Goal: Task Accomplishment & Management: Manage account settings

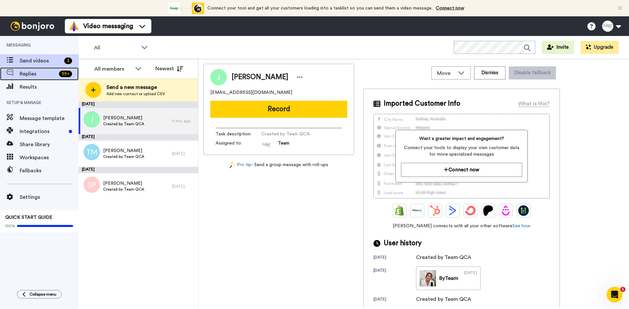
click at [33, 75] on span "Replies" at bounding box center [38, 74] width 37 height 8
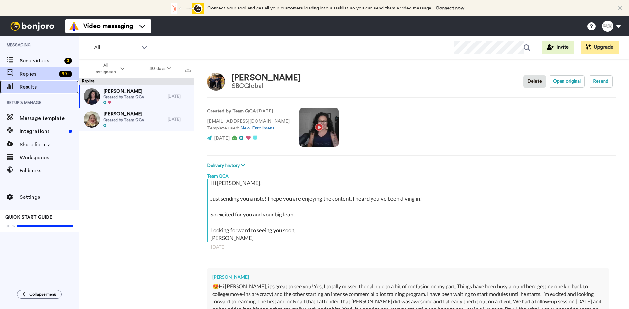
click at [30, 88] on span "Results" at bounding box center [49, 87] width 59 height 8
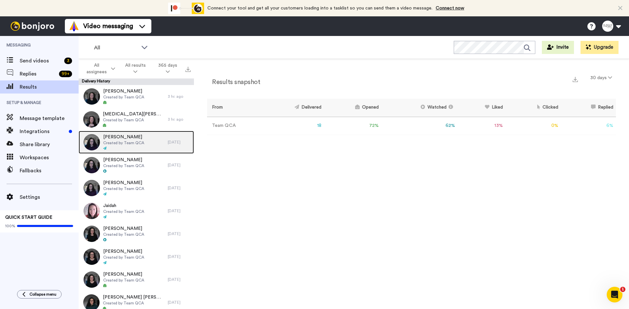
click at [134, 137] on span "Brittany Caracella" at bounding box center [123, 137] width 41 height 7
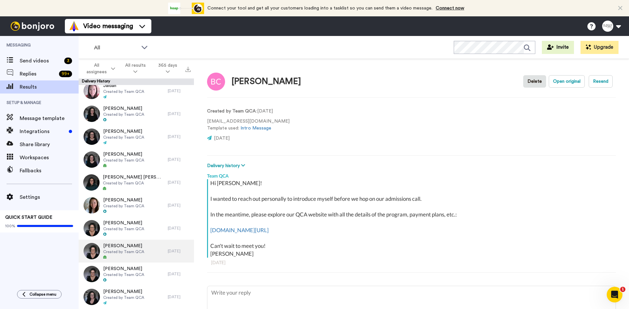
scroll to position [131, 0]
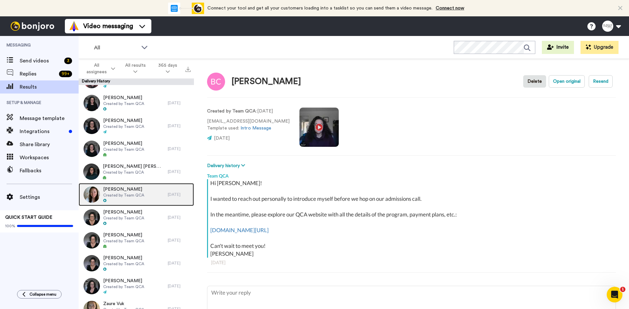
click at [131, 191] on span "Drishti Bhasin" at bounding box center [123, 189] width 41 height 7
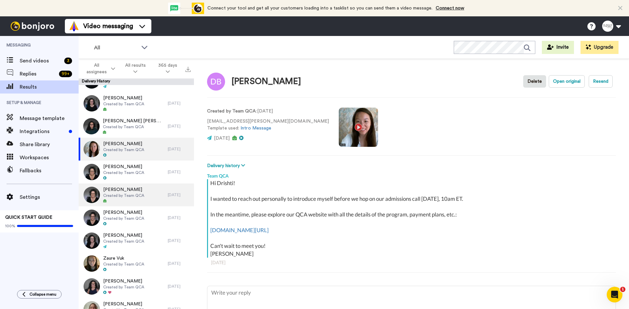
scroll to position [229, 0]
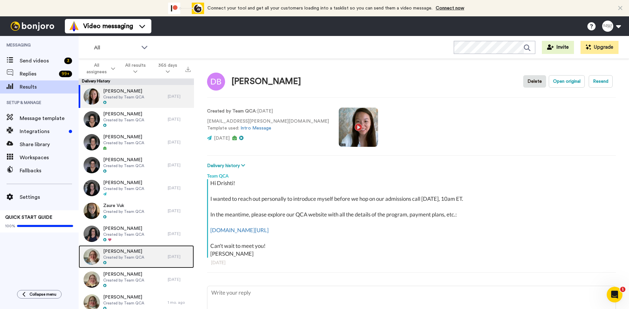
click at [130, 255] on span "Created by Team QCA" at bounding box center [123, 257] width 41 height 5
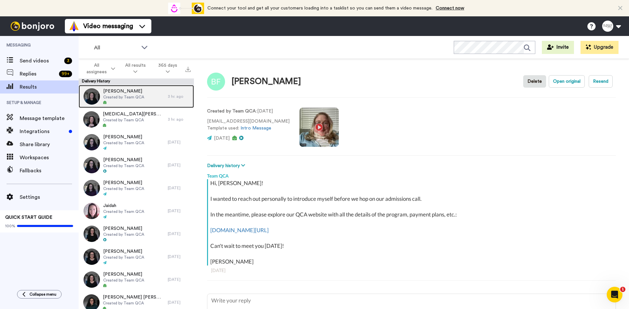
click at [131, 95] on span "Created by Team QCA" at bounding box center [123, 97] width 41 height 5
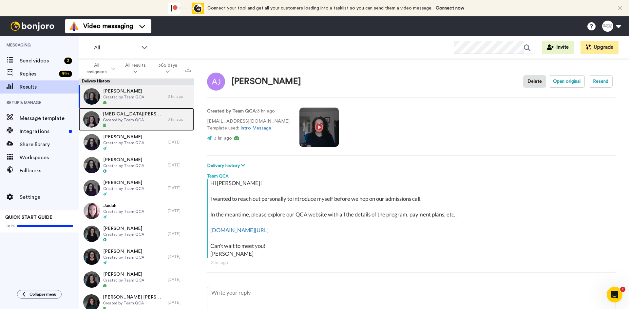
click at [129, 121] on span "Created by Team QCA" at bounding box center [134, 120] width 62 height 5
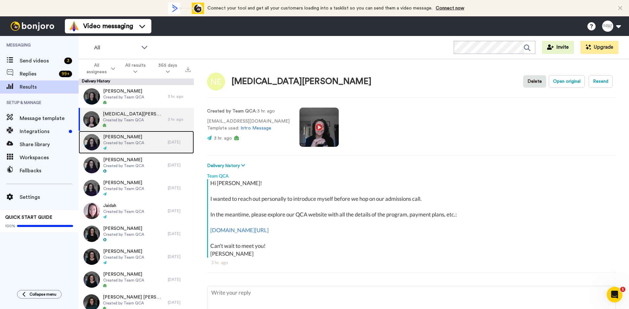
click at [126, 139] on span "Brittany Caracella" at bounding box center [123, 137] width 41 height 7
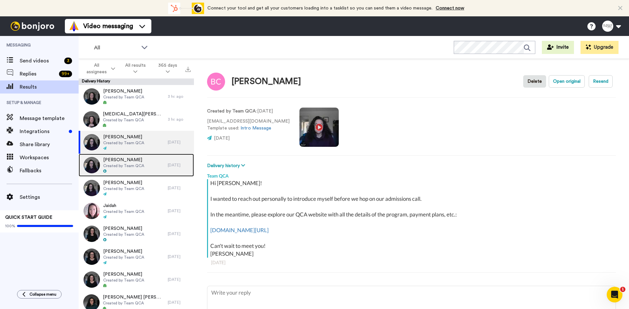
click at [124, 170] on div at bounding box center [123, 171] width 41 height 5
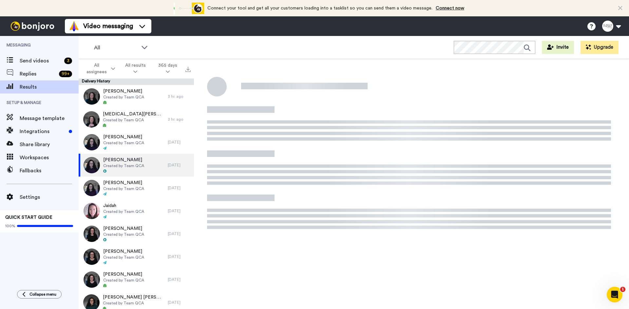
type textarea "x"
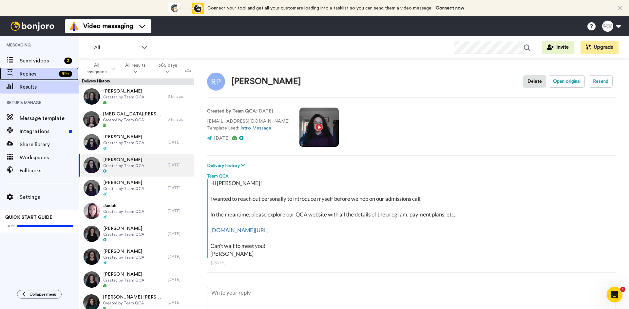
click at [40, 74] on span "Replies" at bounding box center [38, 74] width 37 height 8
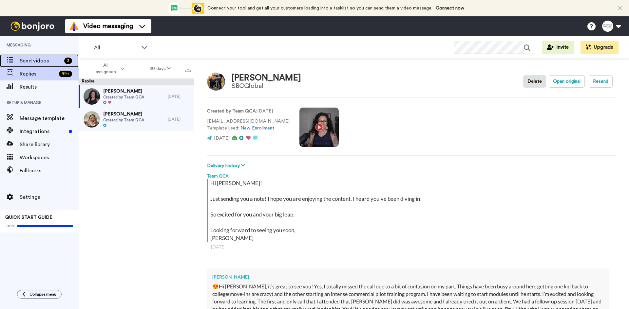
click at [41, 64] on span "Send videos" at bounding box center [41, 61] width 42 height 8
